Goal: Task Accomplishment & Management: Use online tool/utility

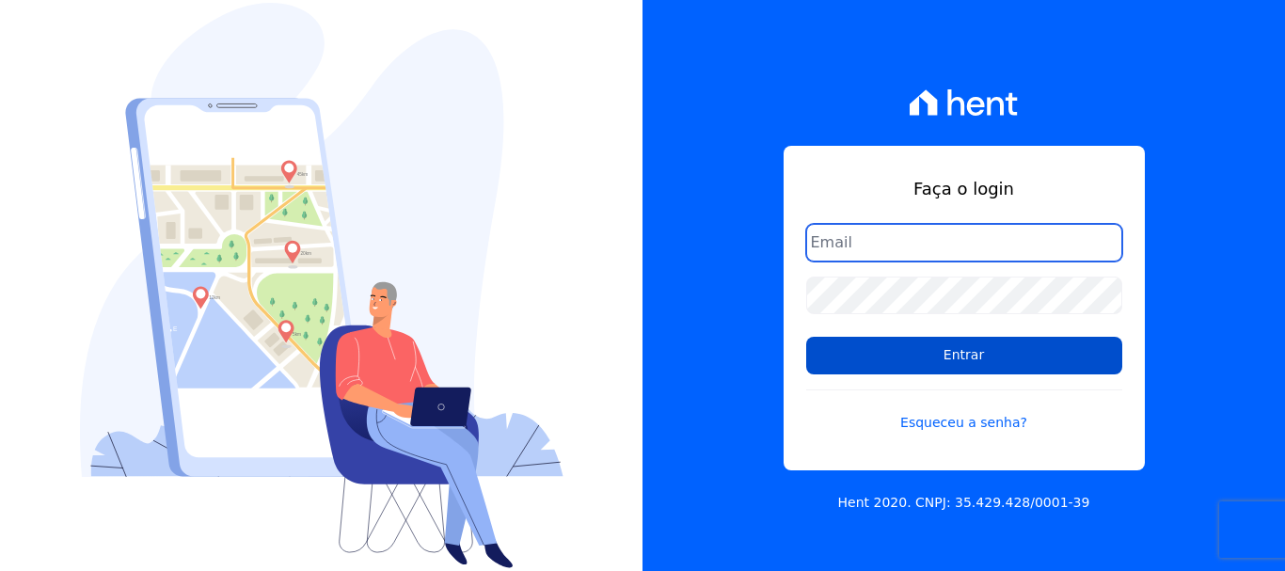
type input "cobranca@construtoralaterza.com.br"
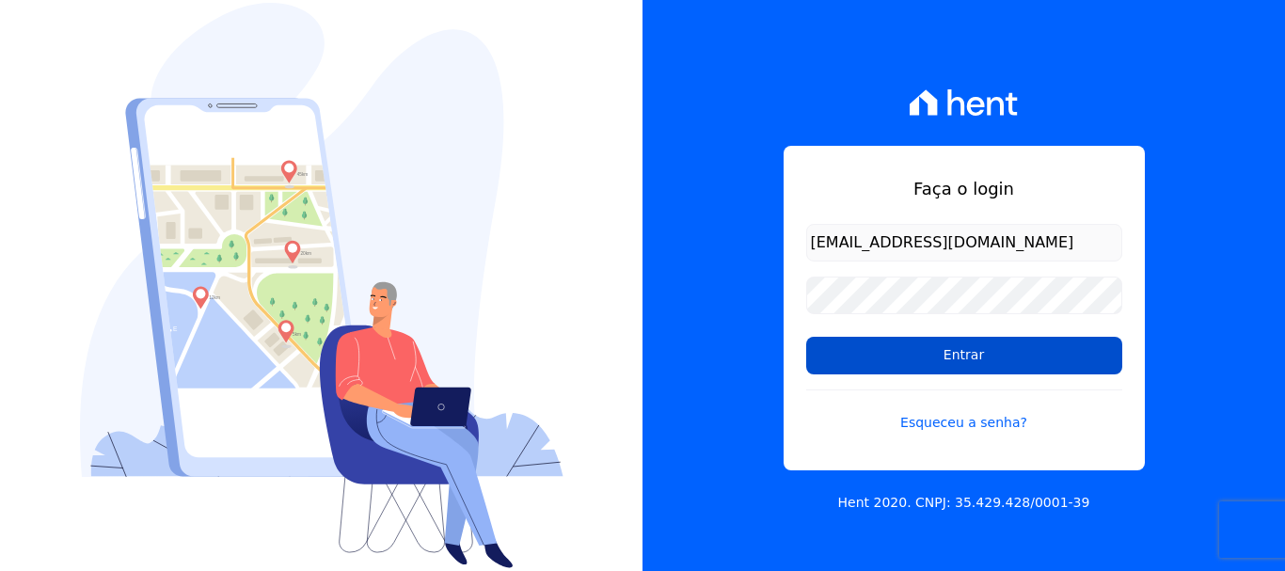
click at [887, 361] on input "Entrar" at bounding box center [964, 356] width 316 height 38
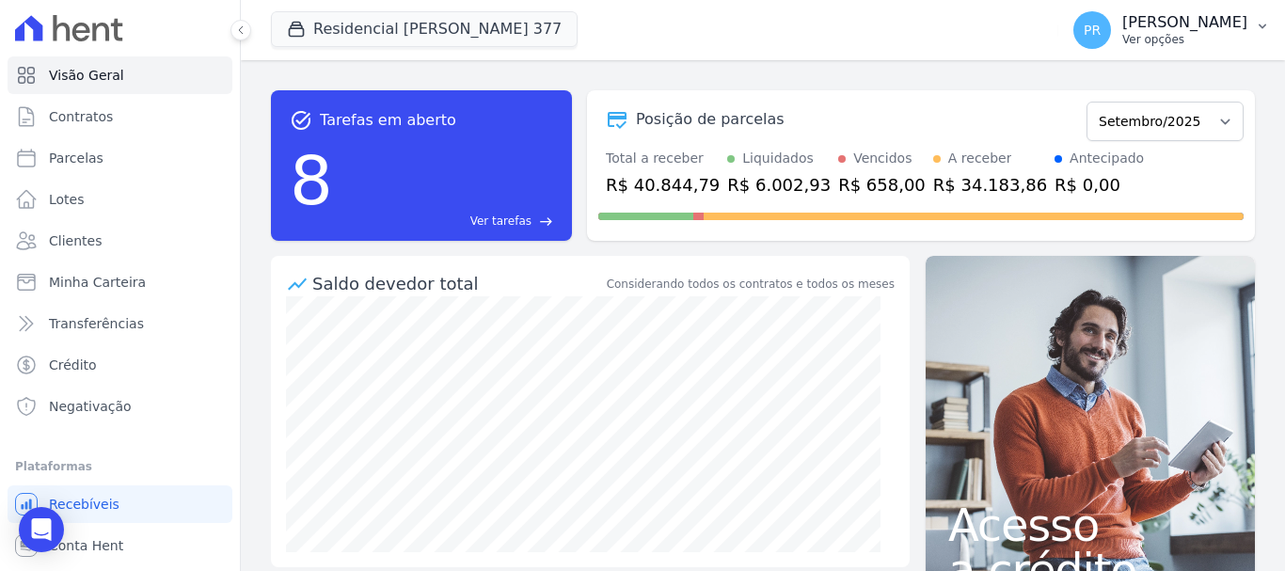
click at [1147, 23] on div "PR Pamela Rocha Ver opções" at bounding box center [1160, 30] width 174 height 38
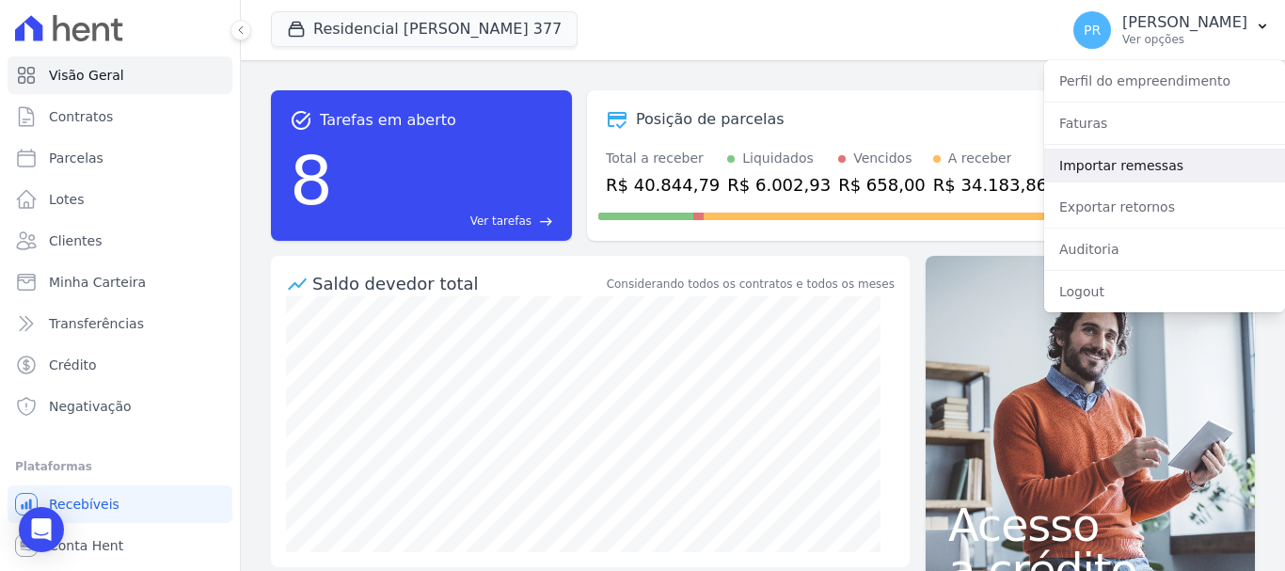
click at [1125, 173] on link "Importar remessas" at bounding box center [1164, 166] width 241 height 34
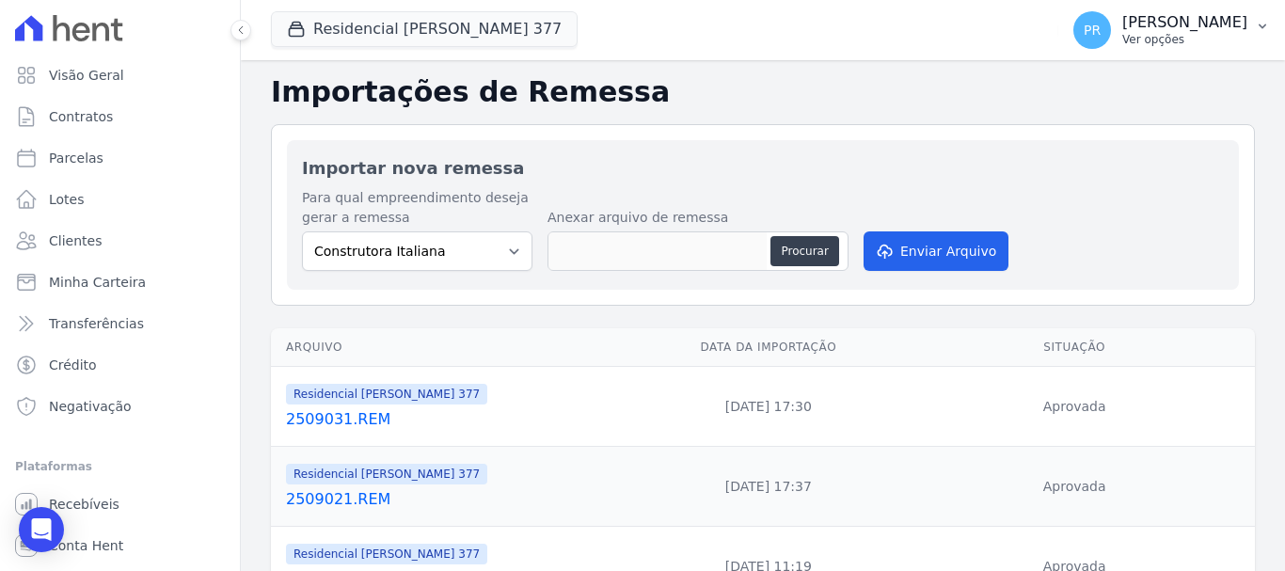
click at [1142, 48] on div "PR Pamela Rocha Ver opções" at bounding box center [1160, 30] width 174 height 38
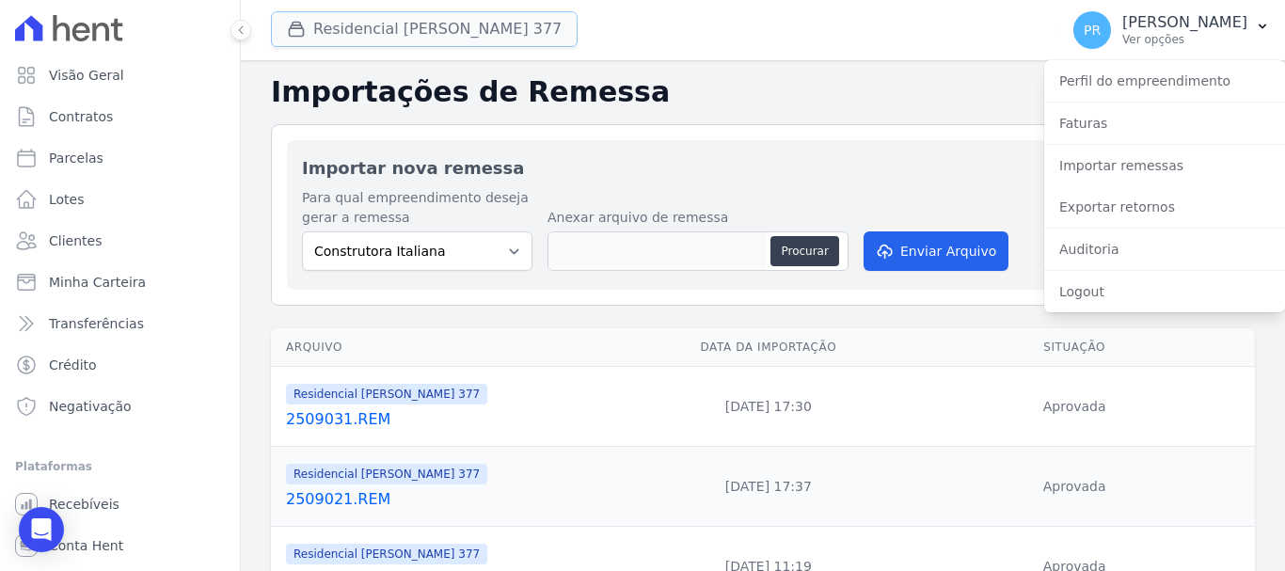
click at [464, 30] on button "Residencial Maria Da Glória 377" at bounding box center [424, 29] width 307 height 36
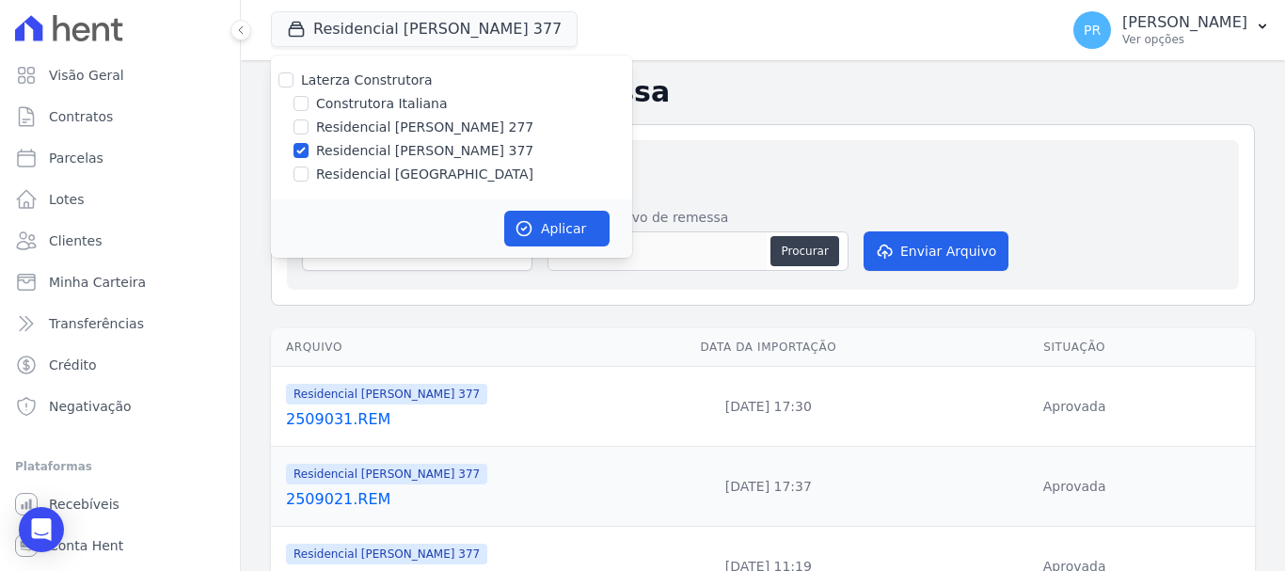
click at [405, 152] on label "Residencial [PERSON_NAME] 377" at bounding box center [424, 151] width 217 height 20
click at [308, 152] on input "Residencial [PERSON_NAME] 377" at bounding box center [300, 150] width 15 height 15
checkbox input "false"
click at [400, 182] on label "Residencial [GEOGRAPHIC_DATA]" at bounding box center [424, 175] width 217 height 20
click at [308, 182] on input "Residencial [GEOGRAPHIC_DATA]" at bounding box center [300, 173] width 15 height 15
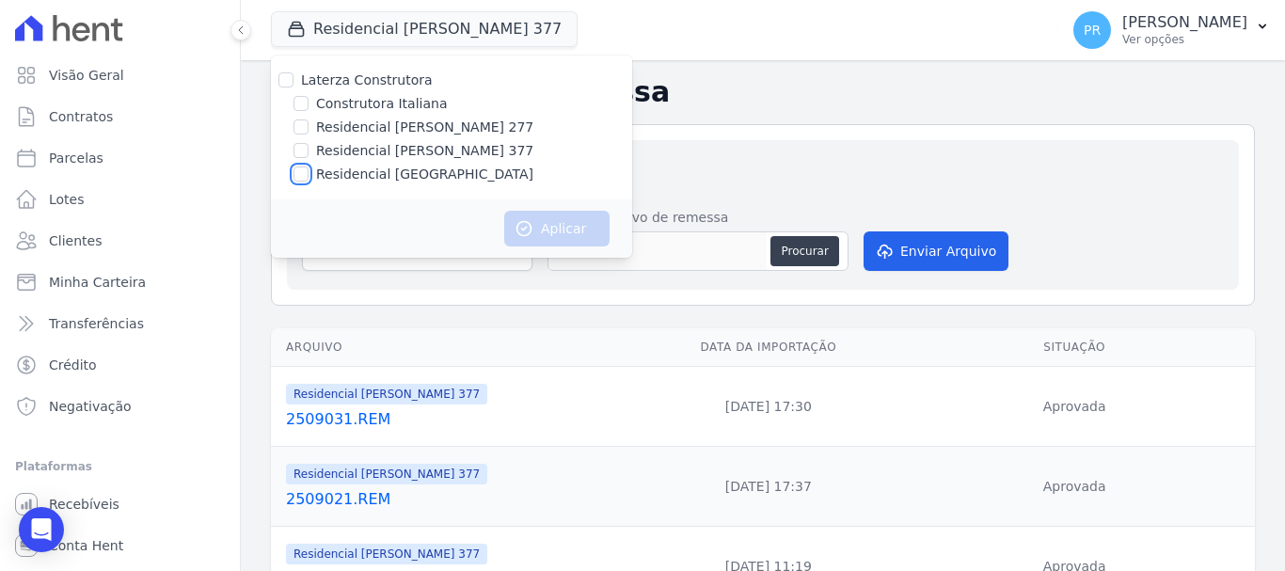
checkbox input "true"
click at [564, 221] on button "Aplicar" at bounding box center [556, 229] width 105 height 36
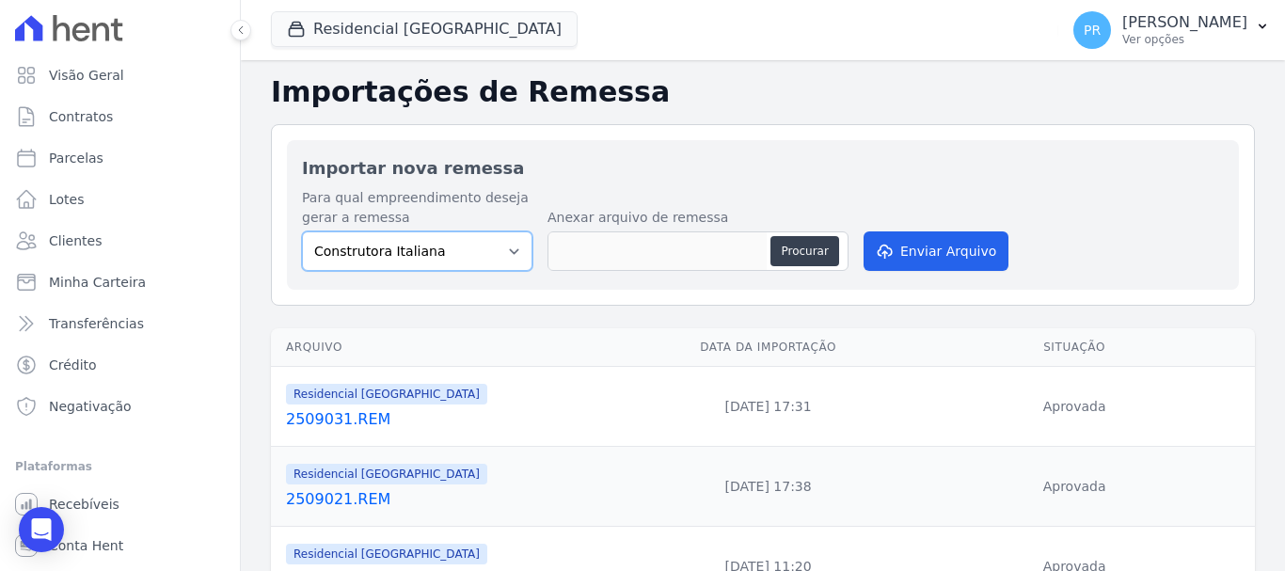
click at [448, 246] on select "Construtora Italiana Residencial Maria da Glória 277 Residencial Maria da Glóri…" at bounding box center [417, 251] width 230 height 40
select select "6440c0a1-232b-4aa1-adfe-88cb95fffe46"
click at [302, 231] on select "Construtora Italiana Residencial Maria da Glória 277 Residencial Maria da Glóri…" at bounding box center [417, 251] width 230 height 40
click at [801, 272] on div "Anexar arquivo de remessa Procurar" at bounding box center [697, 241] width 301 height 67
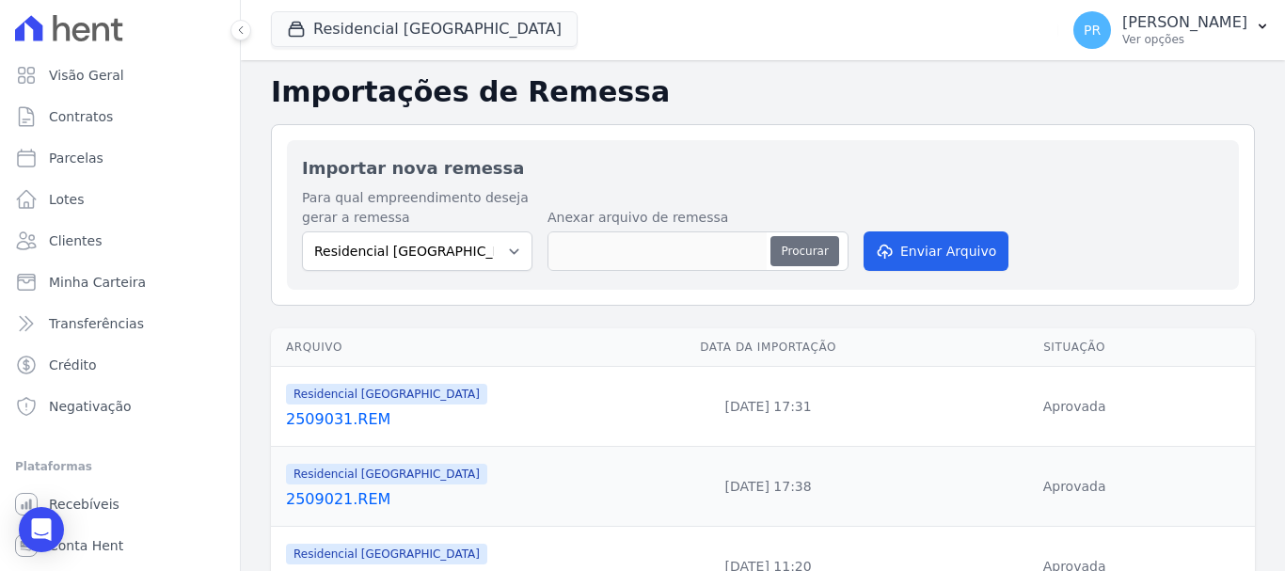
click at [800, 256] on button "Procurar" at bounding box center [804, 251] width 68 height 30
type input "2509041.REM"
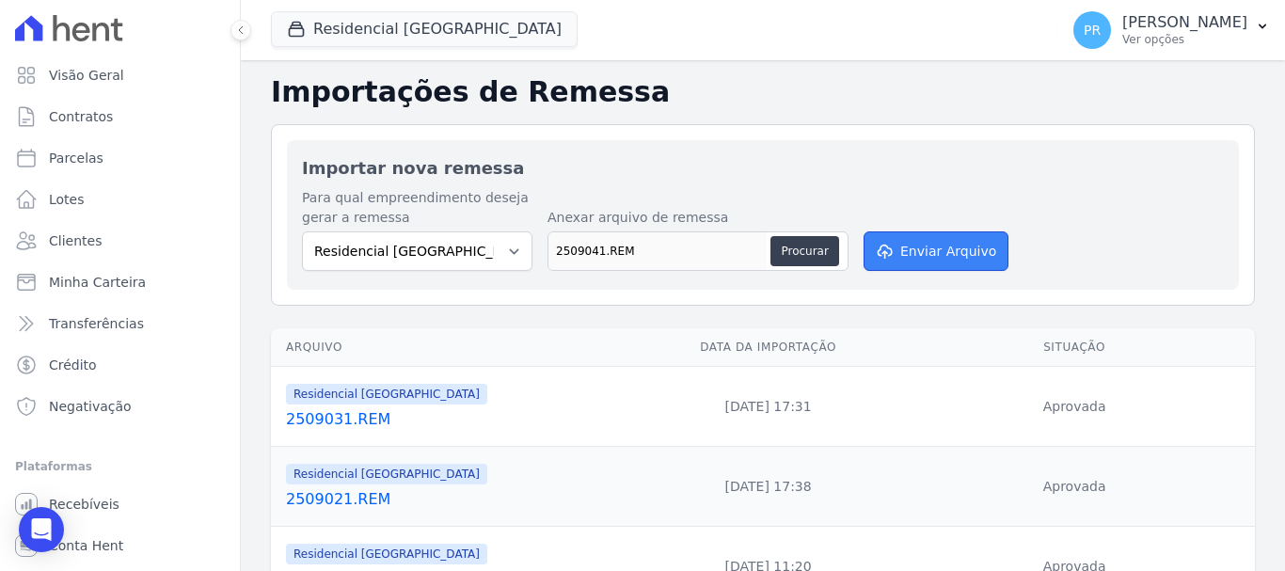
click at [956, 243] on button "Enviar Arquivo" at bounding box center [935, 251] width 145 height 40
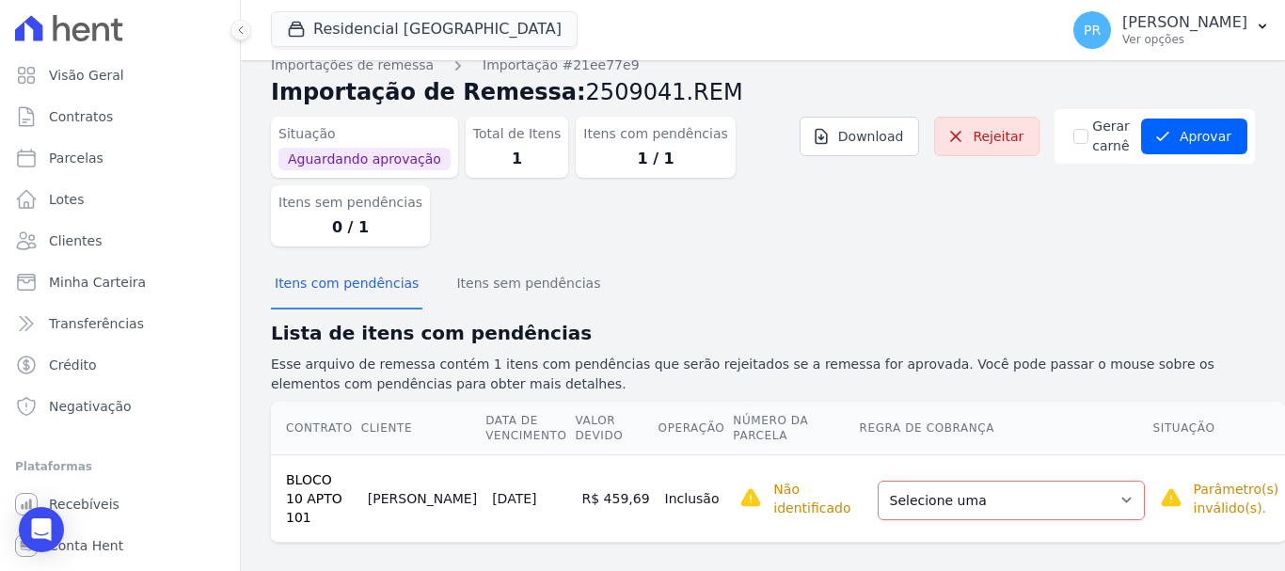
scroll to position [24, 0]
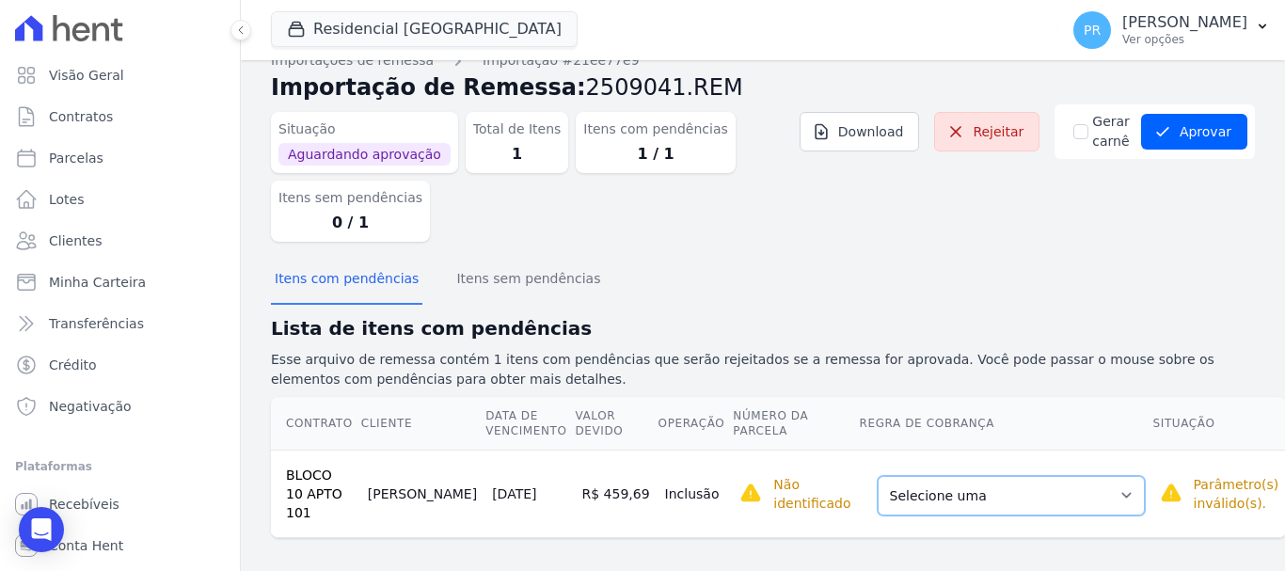
click at [1062, 482] on select "Selecione uma Nova Parcela Avulsa Parcela Avulsa Existente Parcela Normal (27 X…" at bounding box center [1011, 496] width 267 height 40
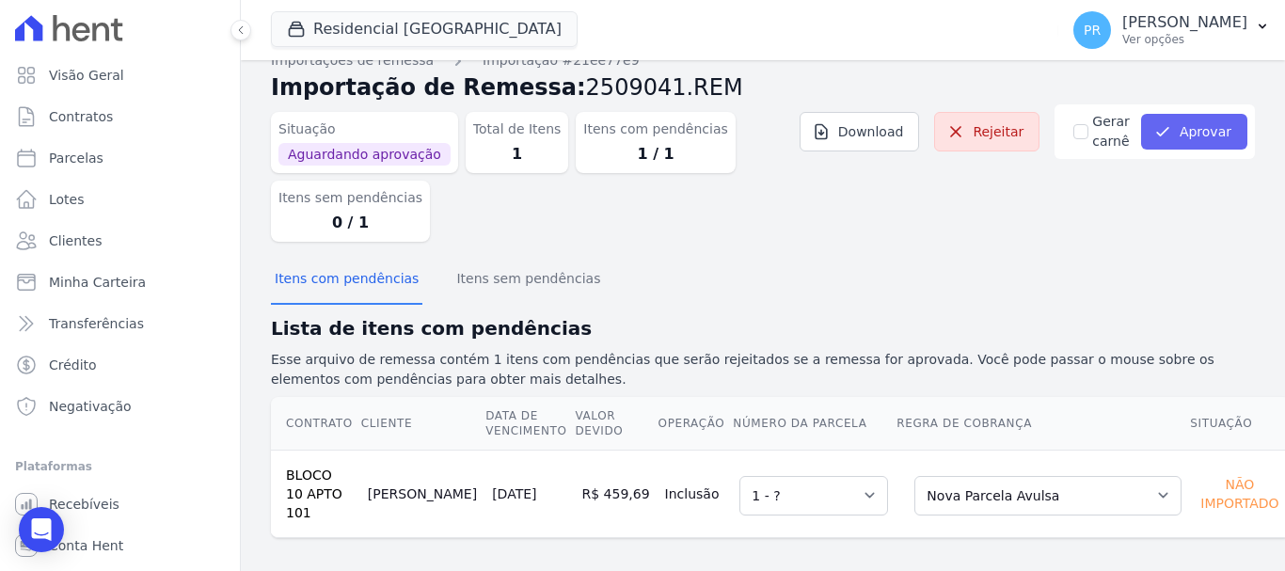
scroll to position [26, 0]
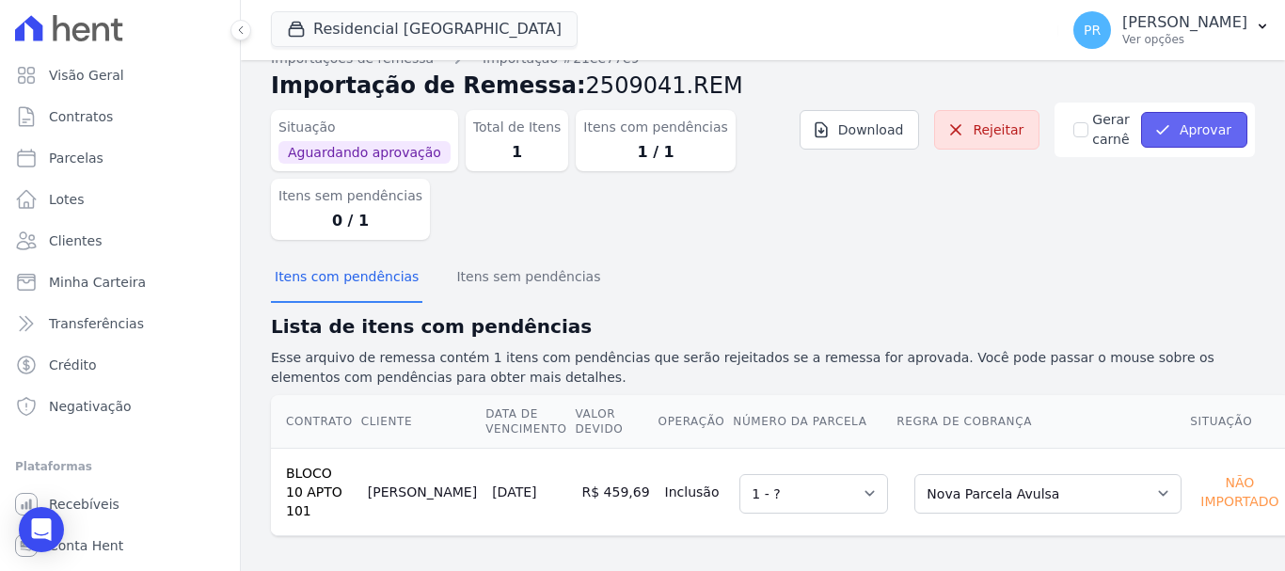
click at [1168, 125] on button "Aprovar" at bounding box center [1194, 130] width 106 height 36
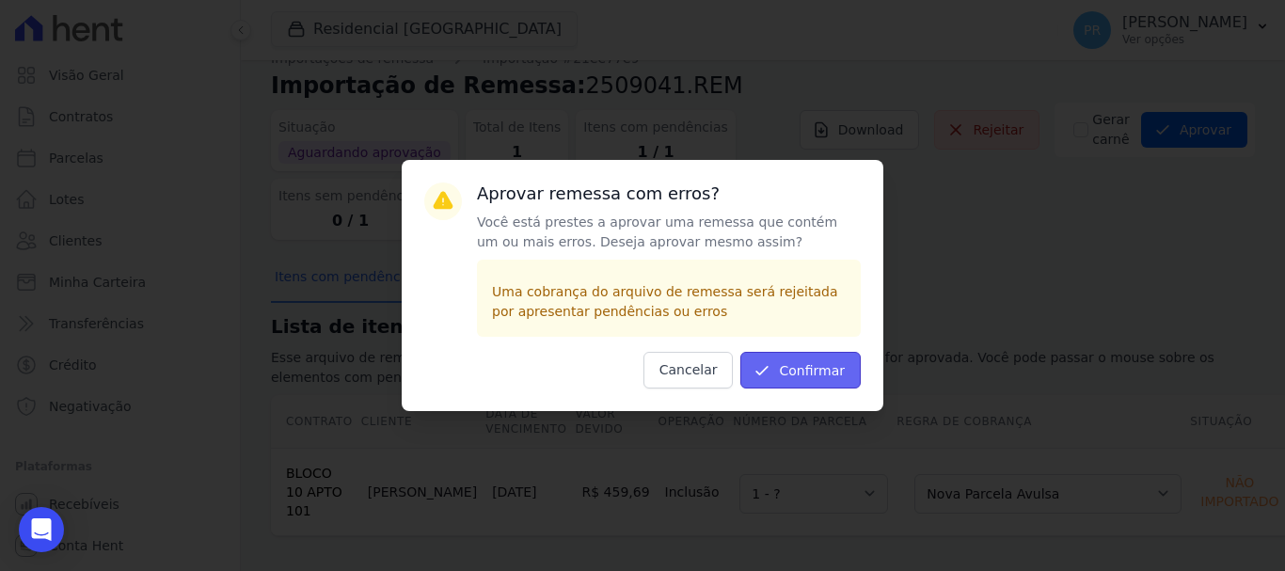
click at [846, 354] on button "Confirmar" at bounding box center [800, 370] width 120 height 37
